Goal: Find specific page/section: Find specific page/section

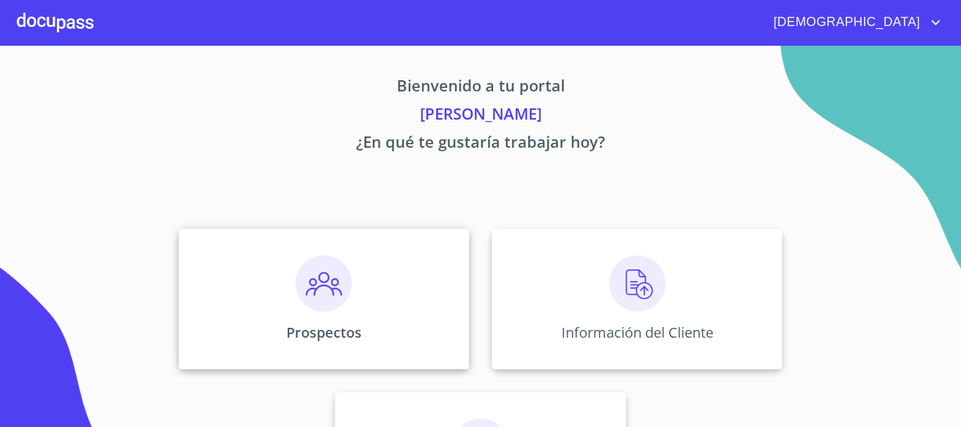
click at [348, 300] on div "Prospectos" at bounding box center [324, 299] width 291 height 141
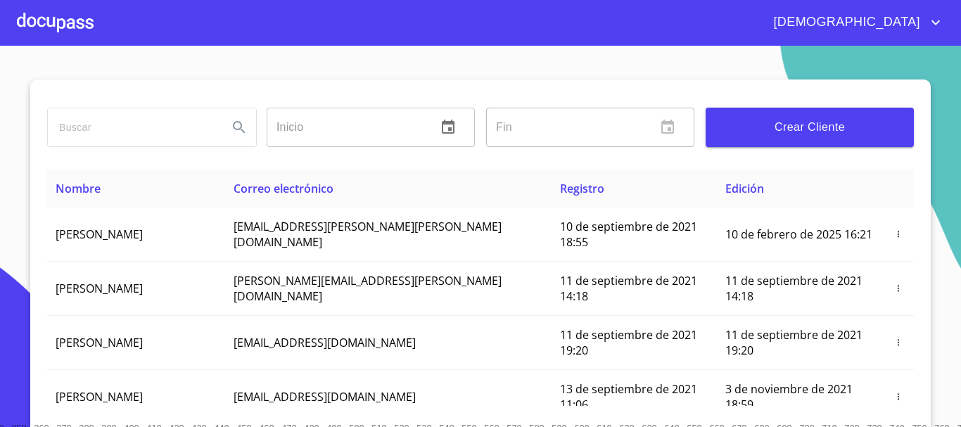
click at [149, 131] on input "search" at bounding box center [132, 127] width 169 height 38
type input "[PERSON_NAME]"
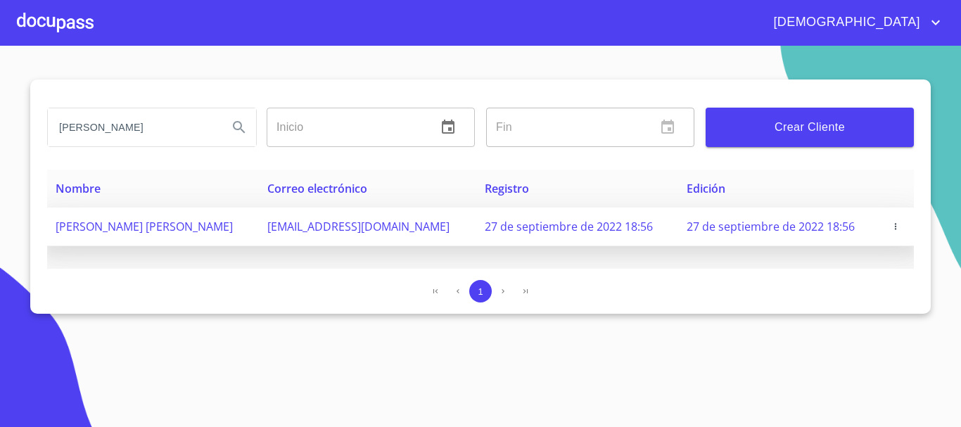
click at [222, 227] on span "[PERSON_NAME] [PERSON_NAME]" at bounding box center [144, 226] width 177 height 15
click at [255, 224] on td "[PERSON_NAME] [PERSON_NAME]" at bounding box center [153, 227] width 212 height 39
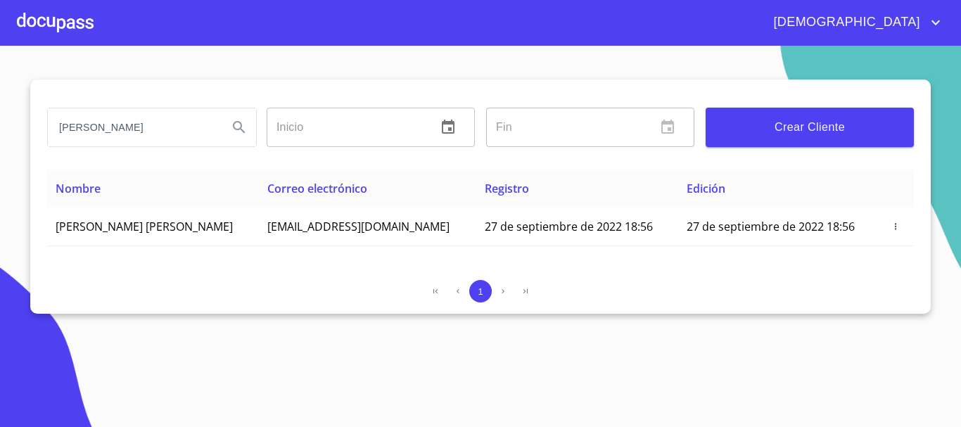
click at [78, 30] on div at bounding box center [55, 22] width 77 height 45
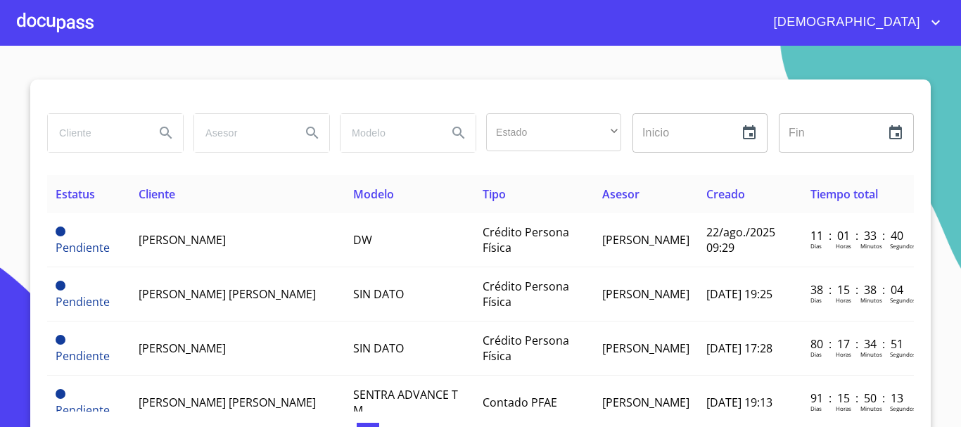
click at [96, 130] on input "search" at bounding box center [96, 133] width 96 height 38
click at [118, 132] on input "[PERSON_NAME] [PERSON_NAME]" at bounding box center [96, 133] width 96 height 38
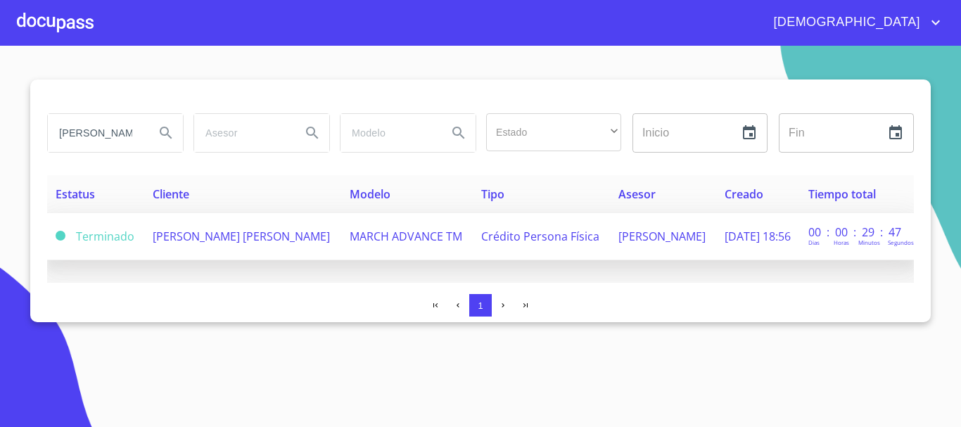
type input "[PERSON_NAME] [PERSON_NAME]"
click at [310, 240] on td "[PERSON_NAME] [PERSON_NAME]" at bounding box center [242, 236] width 197 height 47
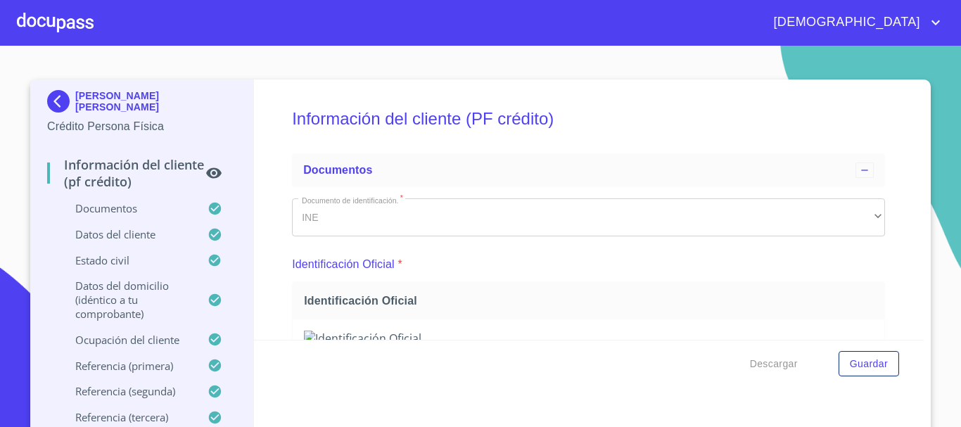
scroll to position [492, 0]
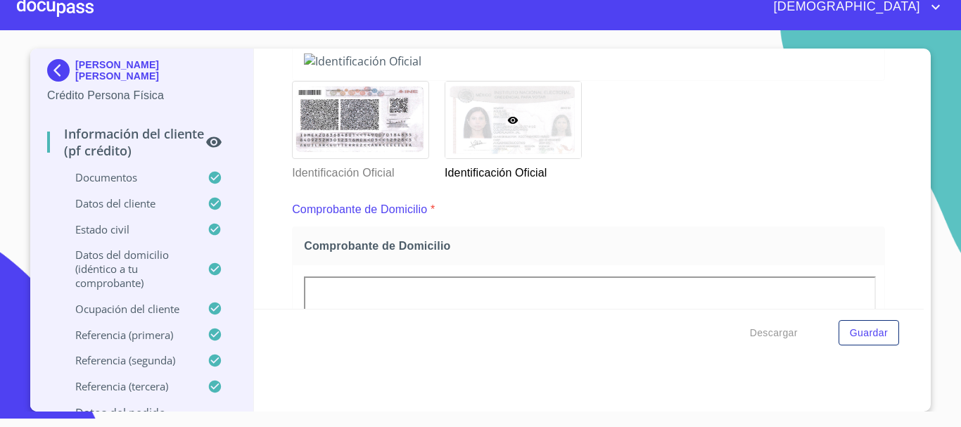
scroll to position [309, 0]
